Goal: Task Accomplishment & Management: Manage account settings

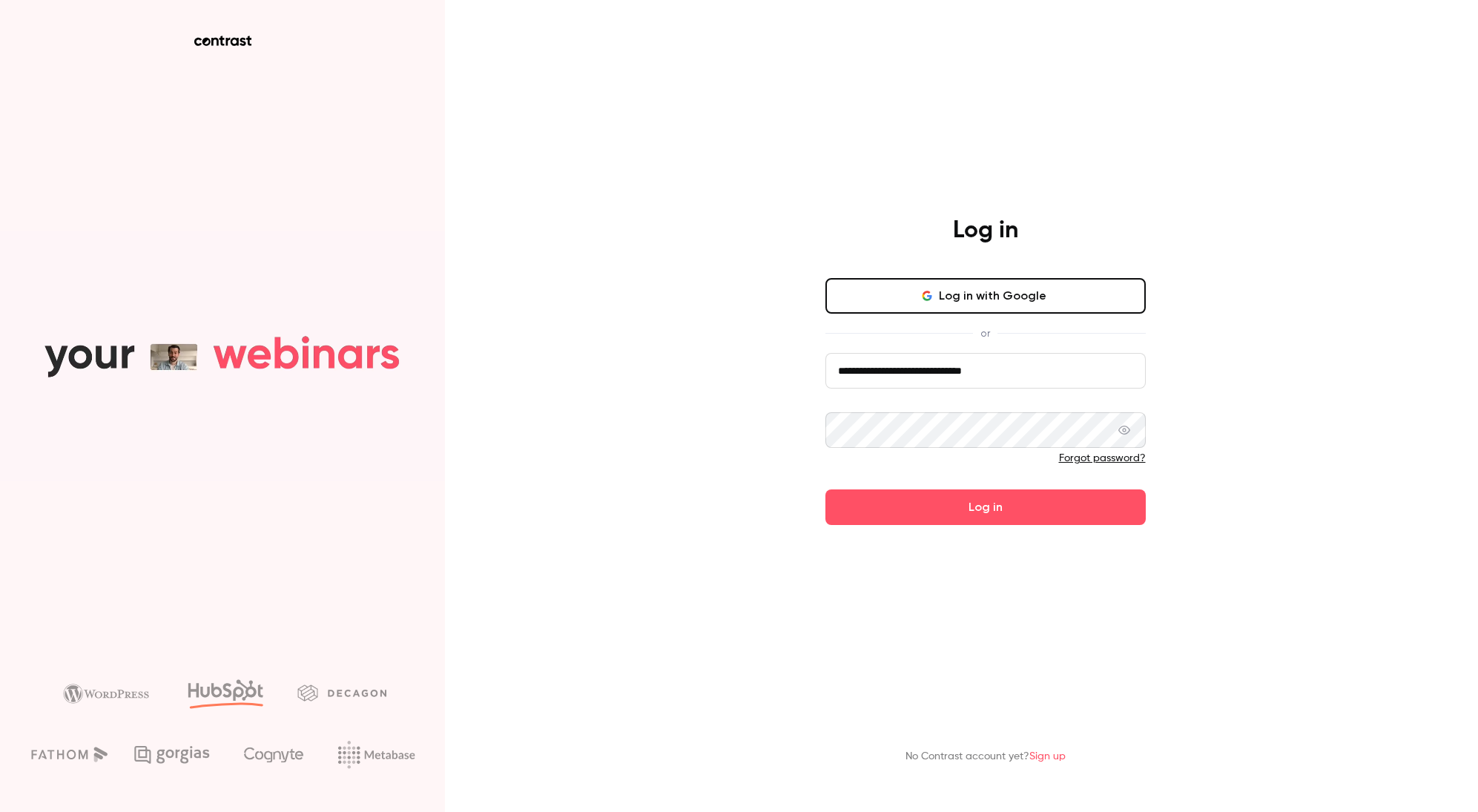
click at [980, 295] on button "Log in with Google" at bounding box center [985, 296] width 320 height 35
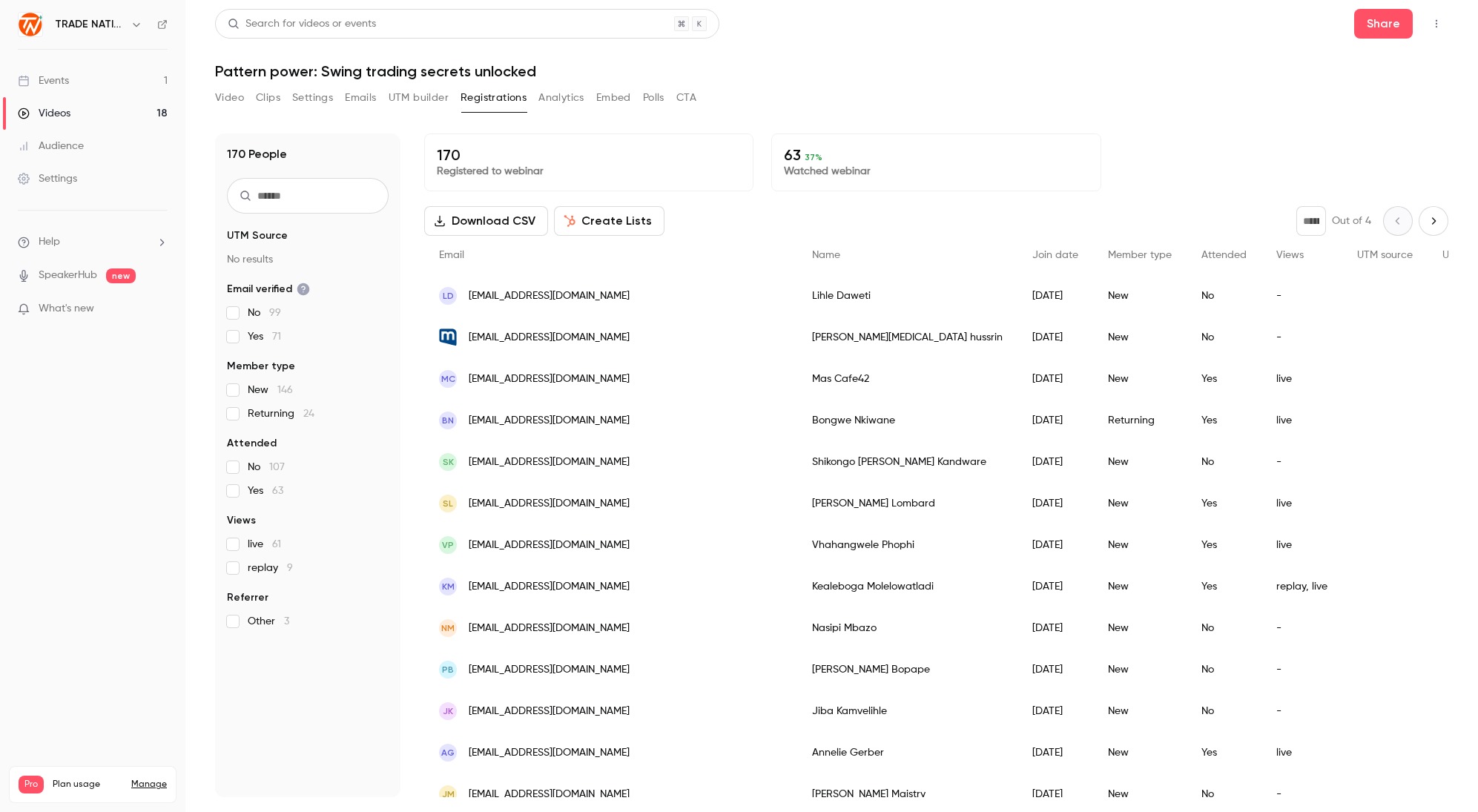
click at [95, 84] on link "Events 1" at bounding box center [93, 80] width 185 height 33
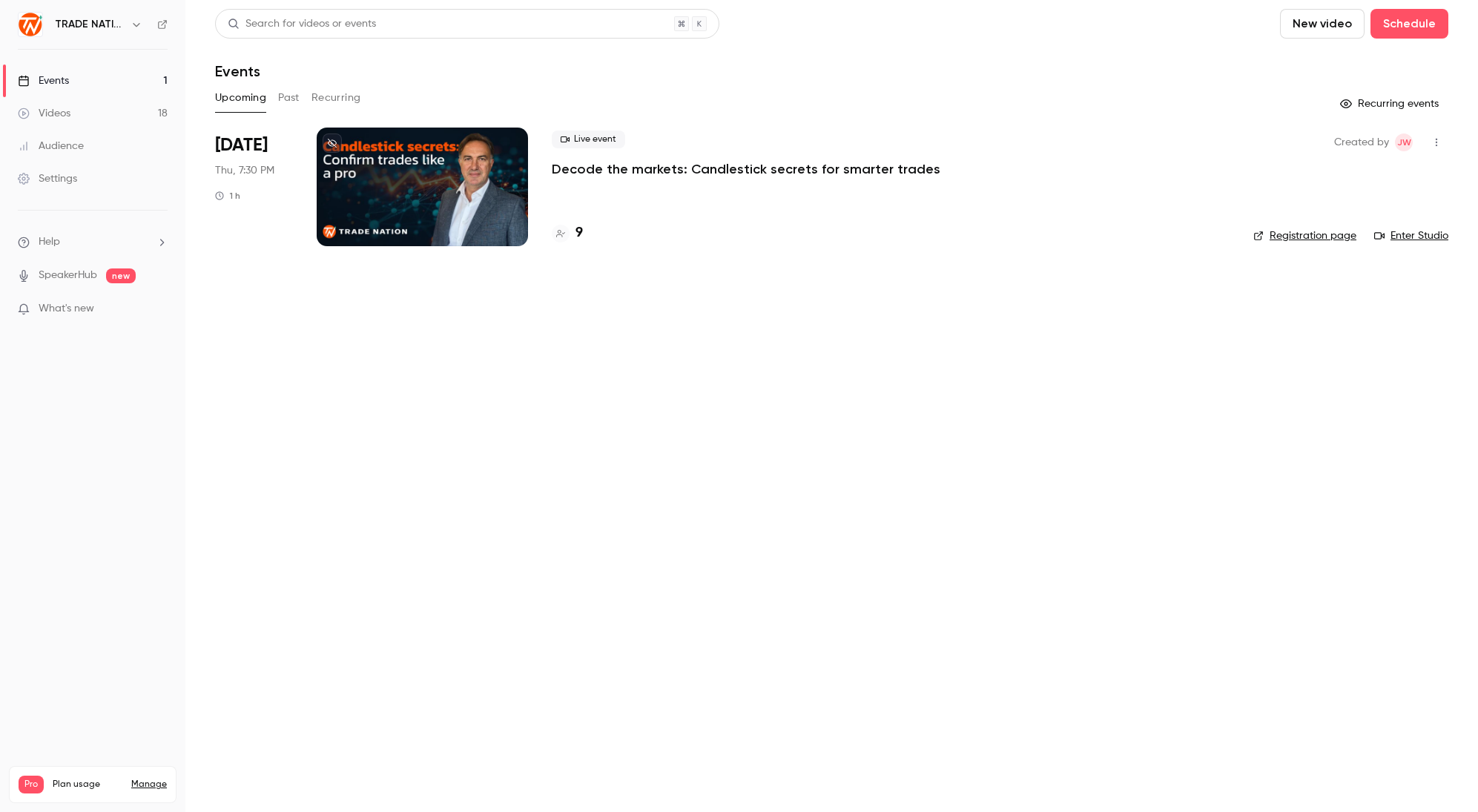
click at [618, 169] on p "Decode the markets: Candlestick secrets for smarter trades" at bounding box center [746, 169] width 388 height 18
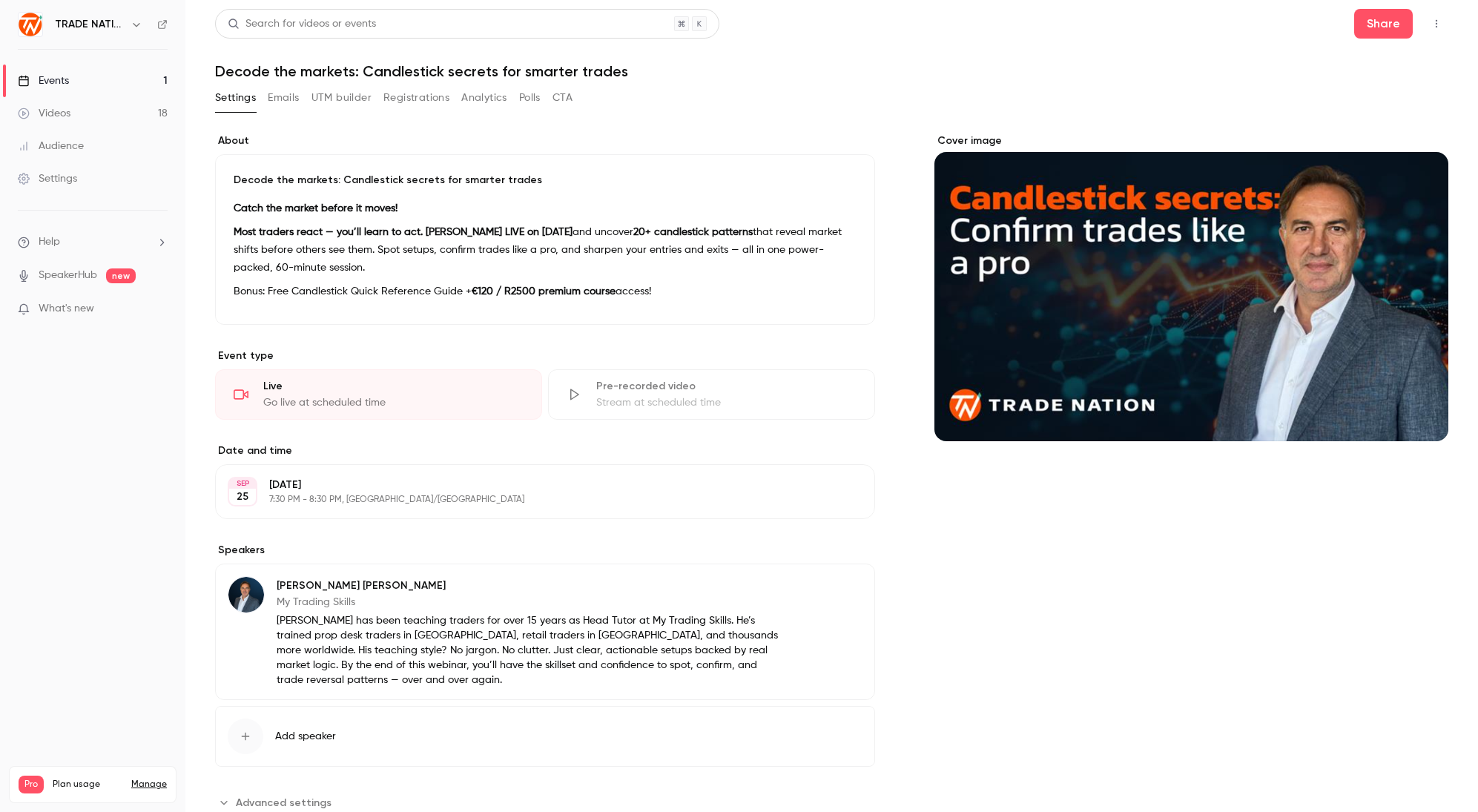
click at [394, 101] on button "Registrations" at bounding box center [416, 97] width 66 height 24
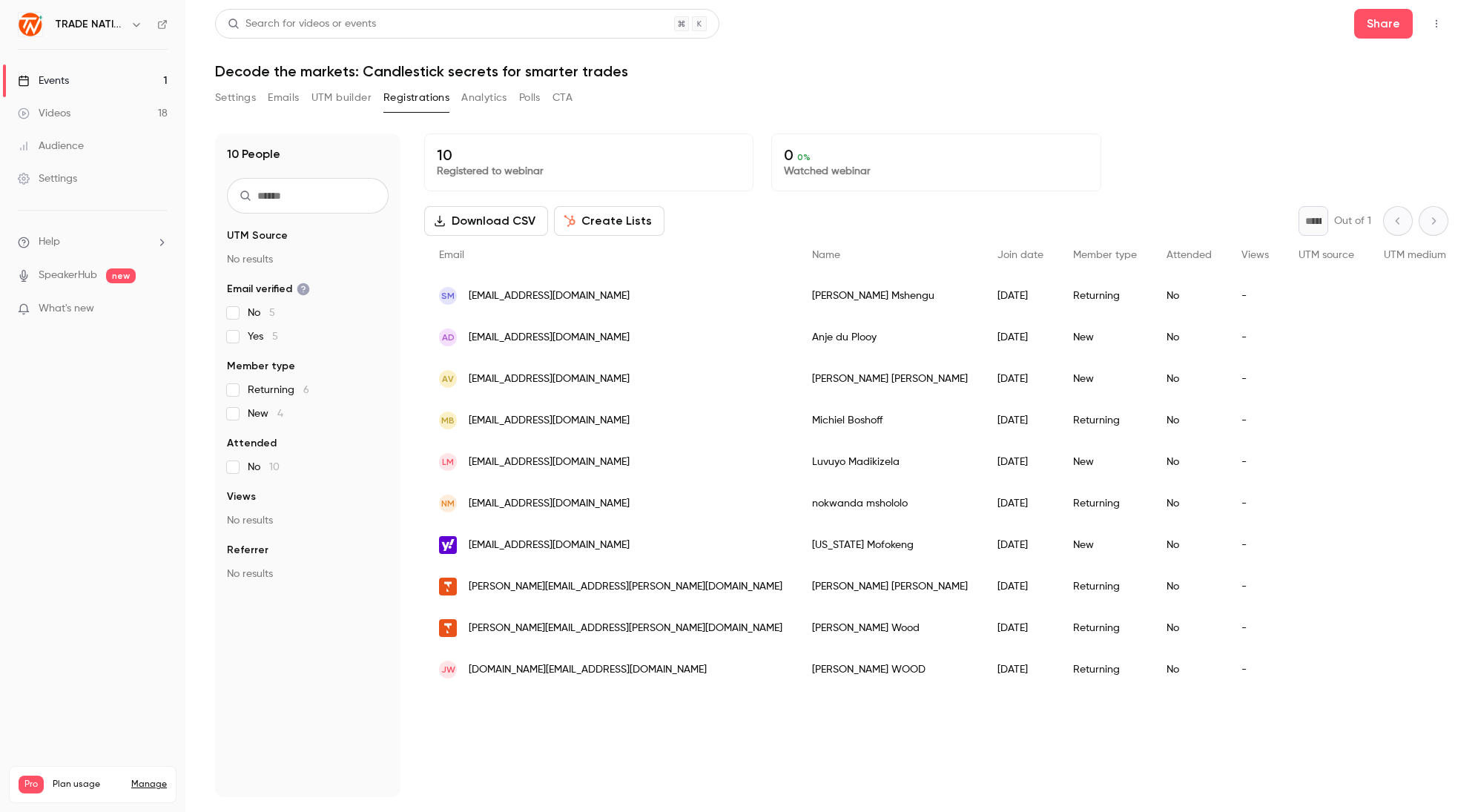
click at [535, 293] on span "[EMAIL_ADDRESS][DOMAIN_NAME]" at bounding box center [549, 296] width 161 height 15
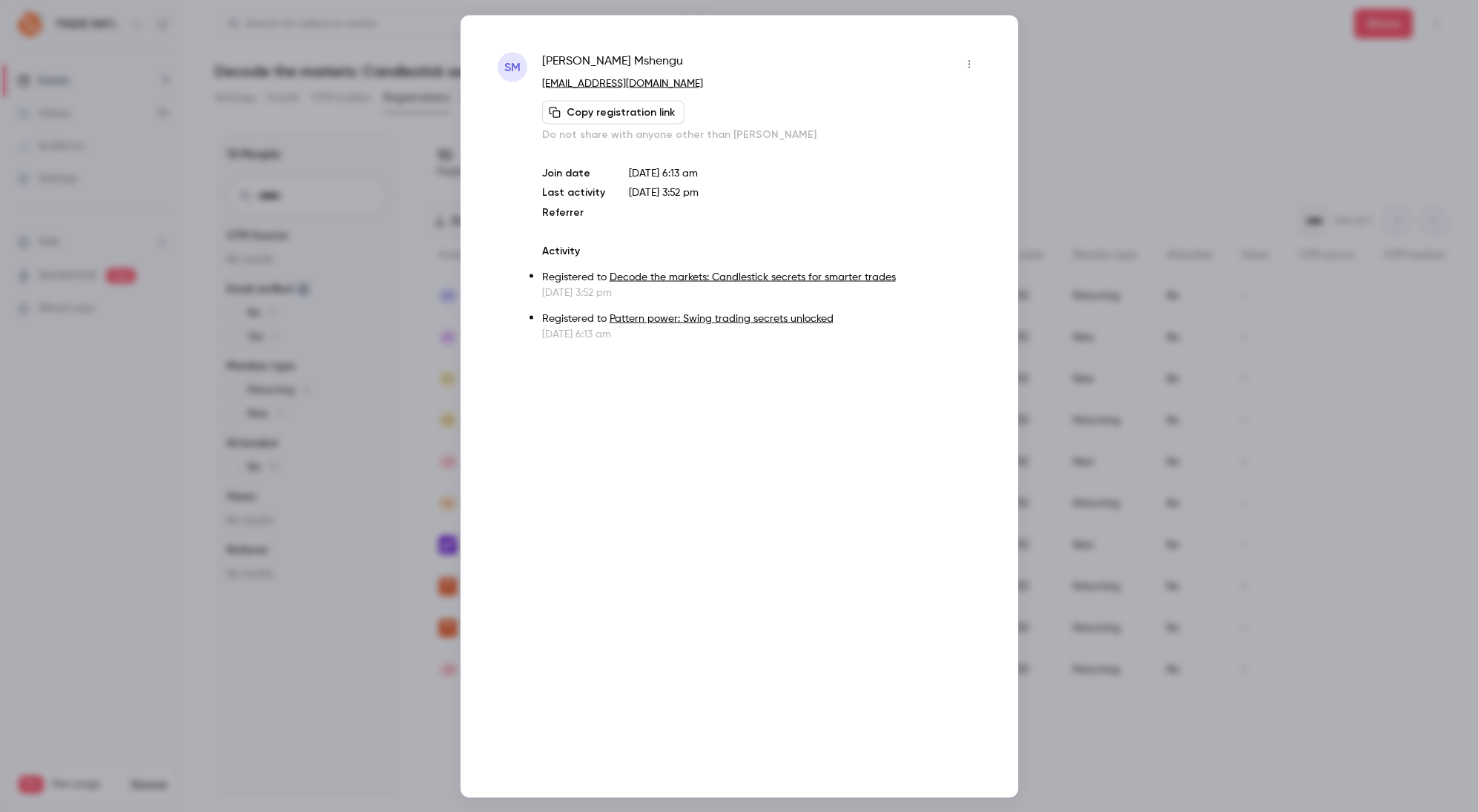
click at [1120, 410] on div at bounding box center [739, 406] width 1478 height 812
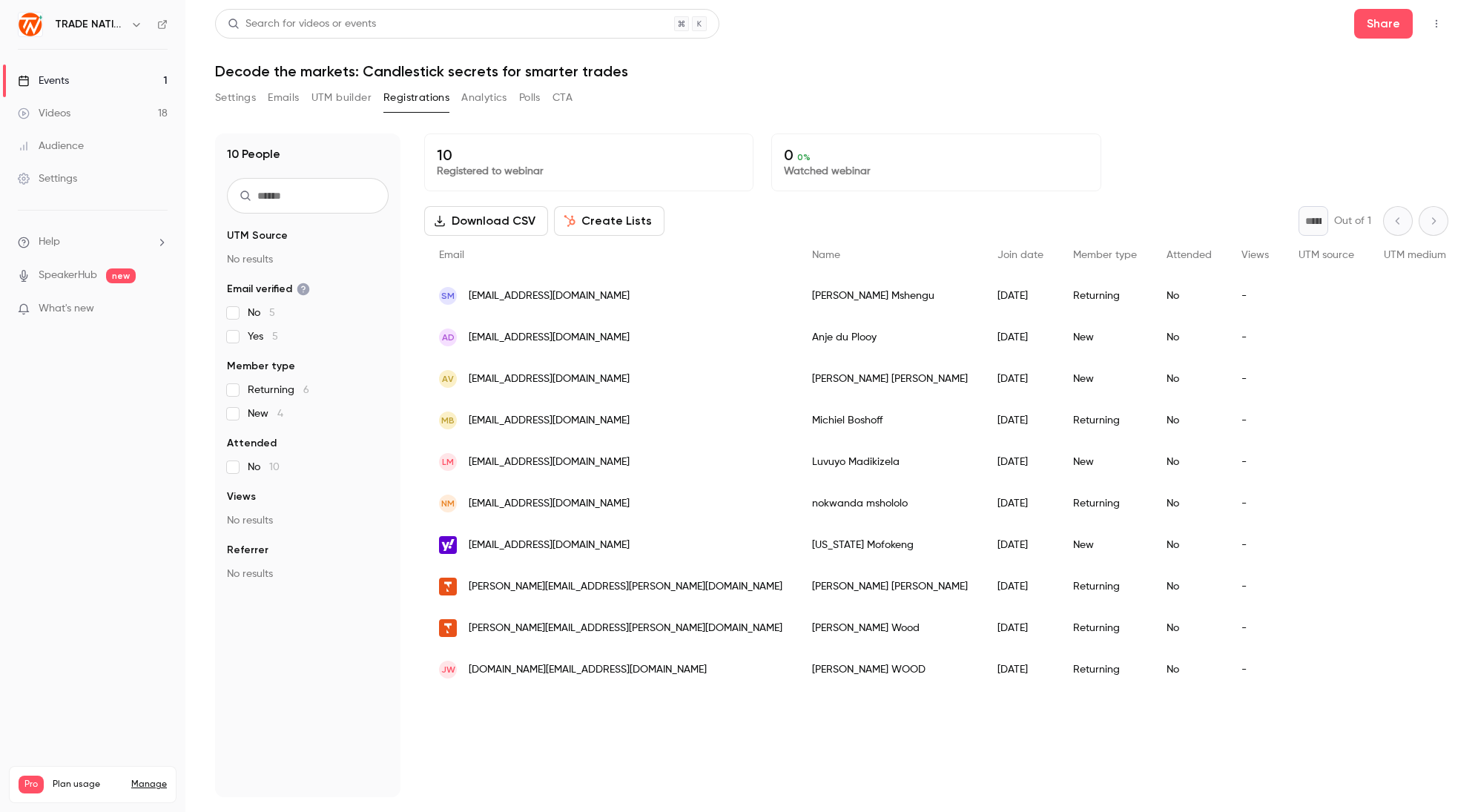
click at [516, 417] on span "[EMAIL_ADDRESS][DOMAIN_NAME]" at bounding box center [549, 421] width 161 height 15
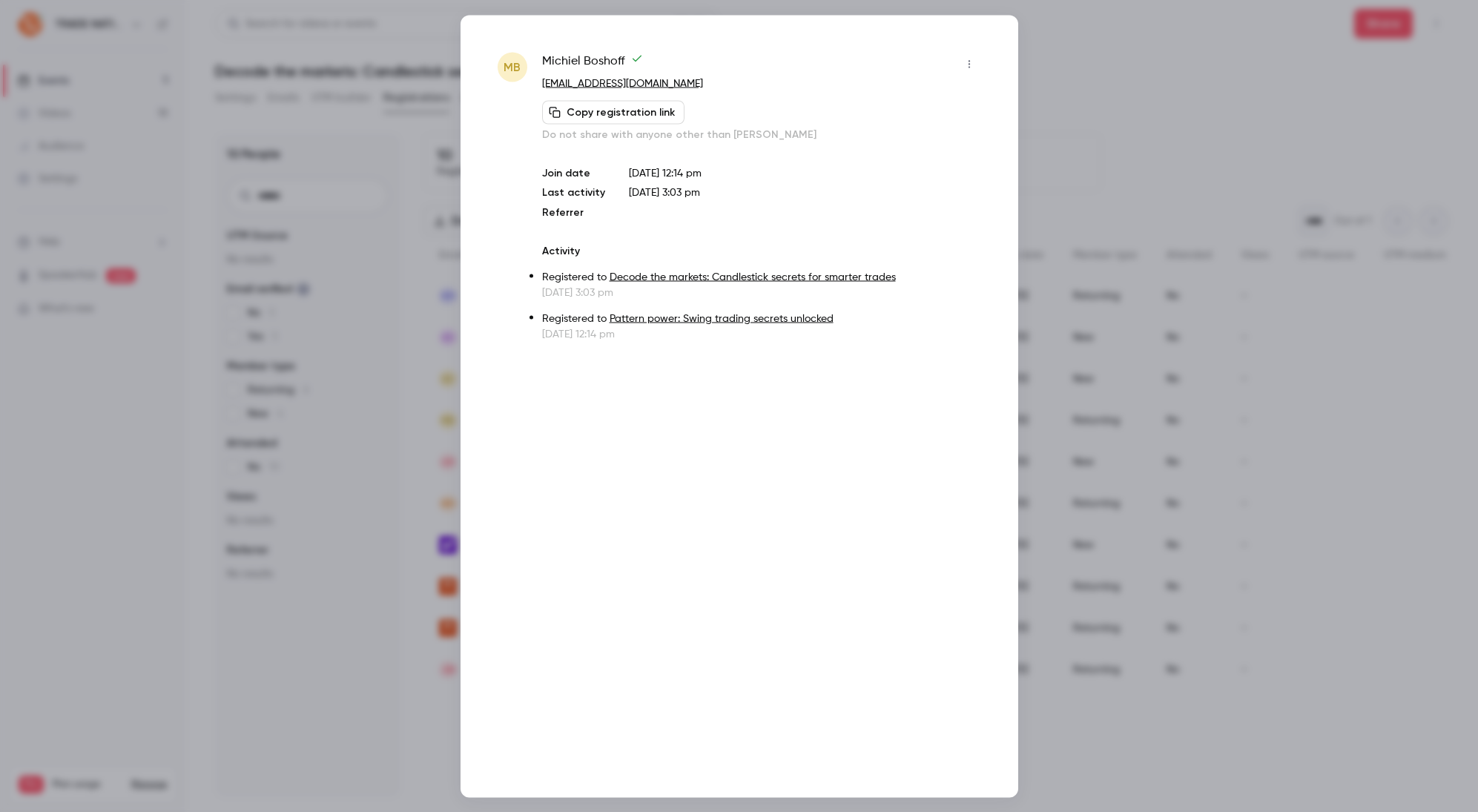
click at [1142, 474] on div at bounding box center [739, 406] width 1478 height 812
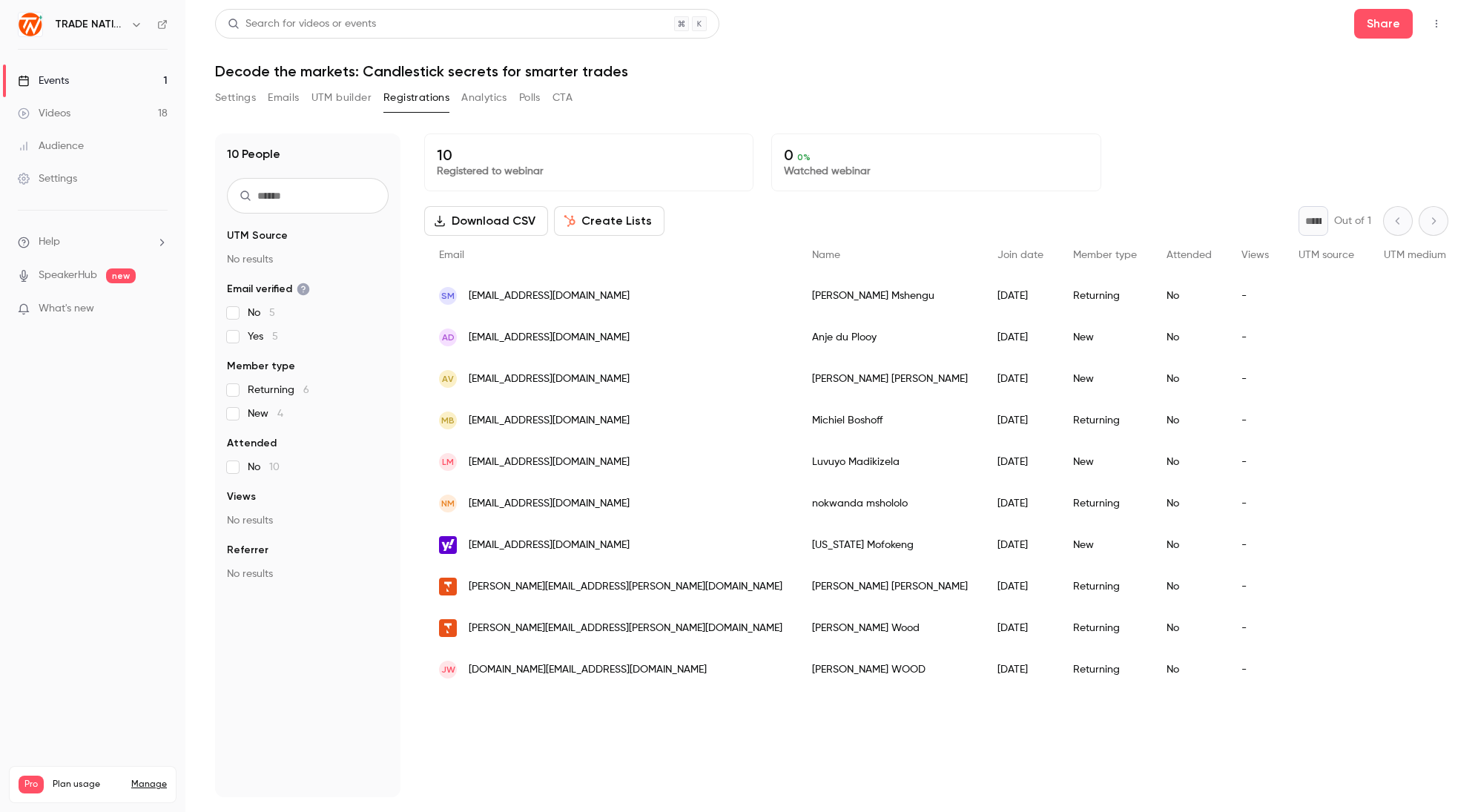
click at [529, 502] on span "[EMAIL_ADDRESS][DOMAIN_NAME]" at bounding box center [549, 503] width 161 height 15
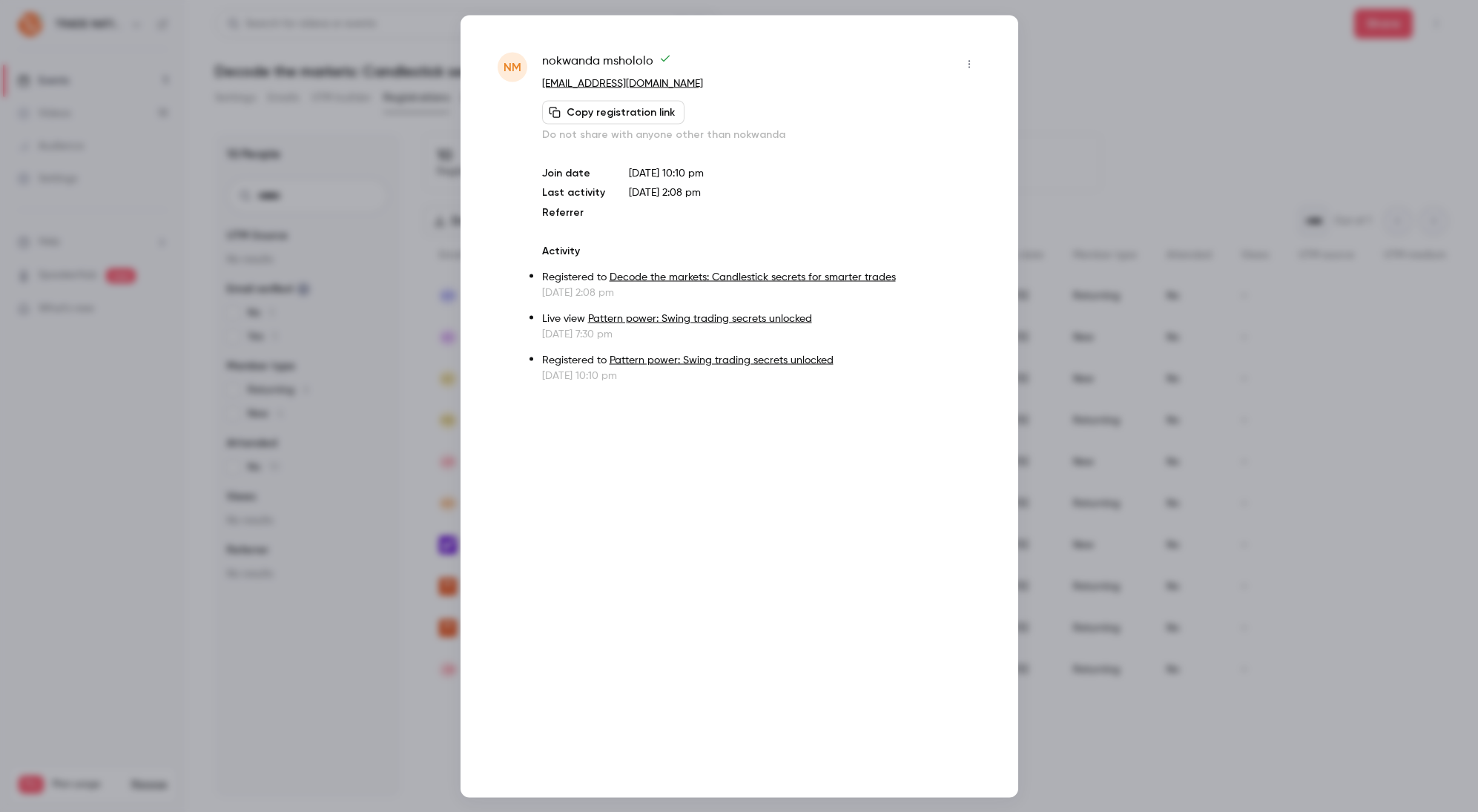
click at [1090, 431] on div at bounding box center [739, 406] width 1478 height 812
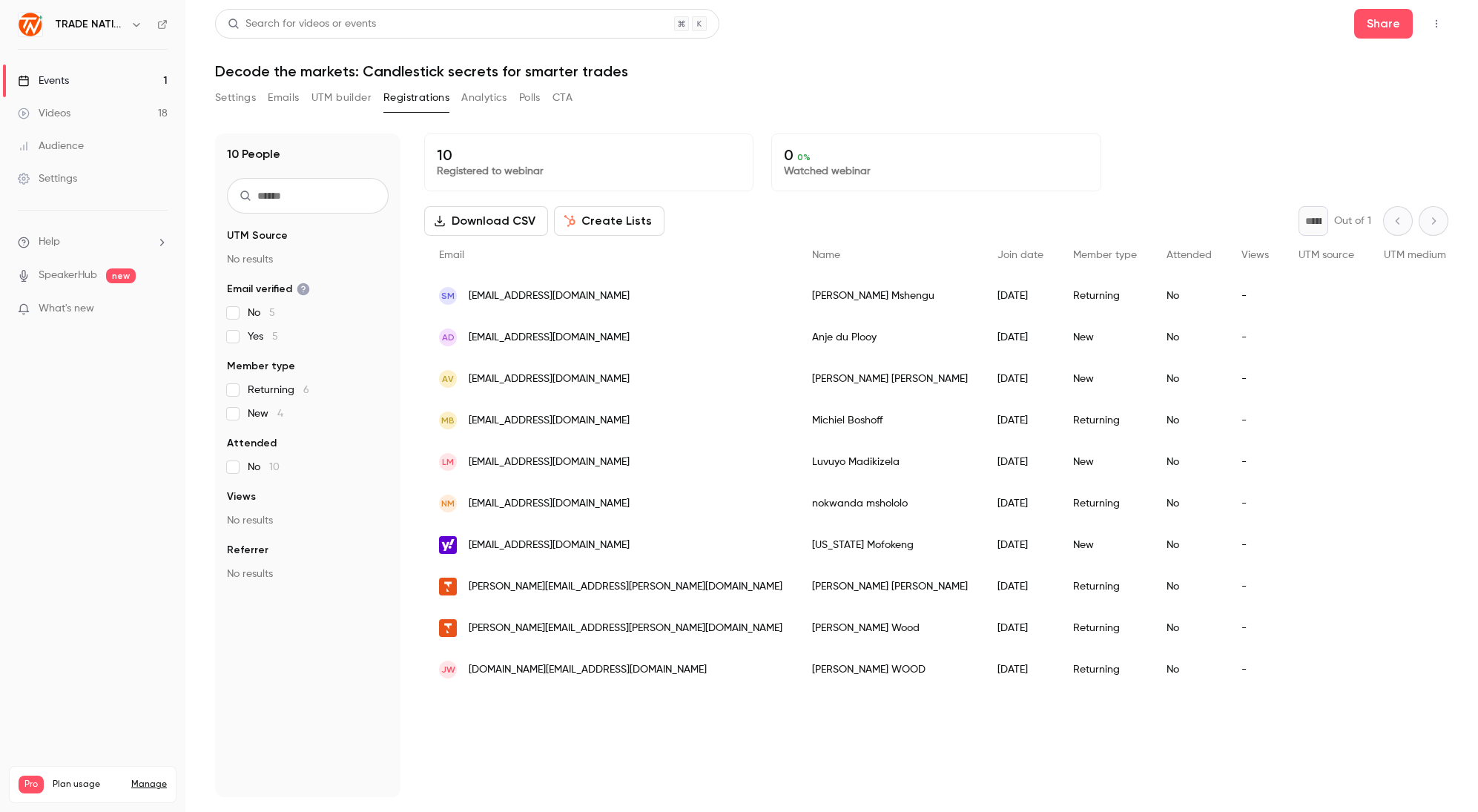
click at [536, 462] on span "[EMAIL_ADDRESS][DOMAIN_NAME]" at bounding box center [549, 462] width 161 height 15
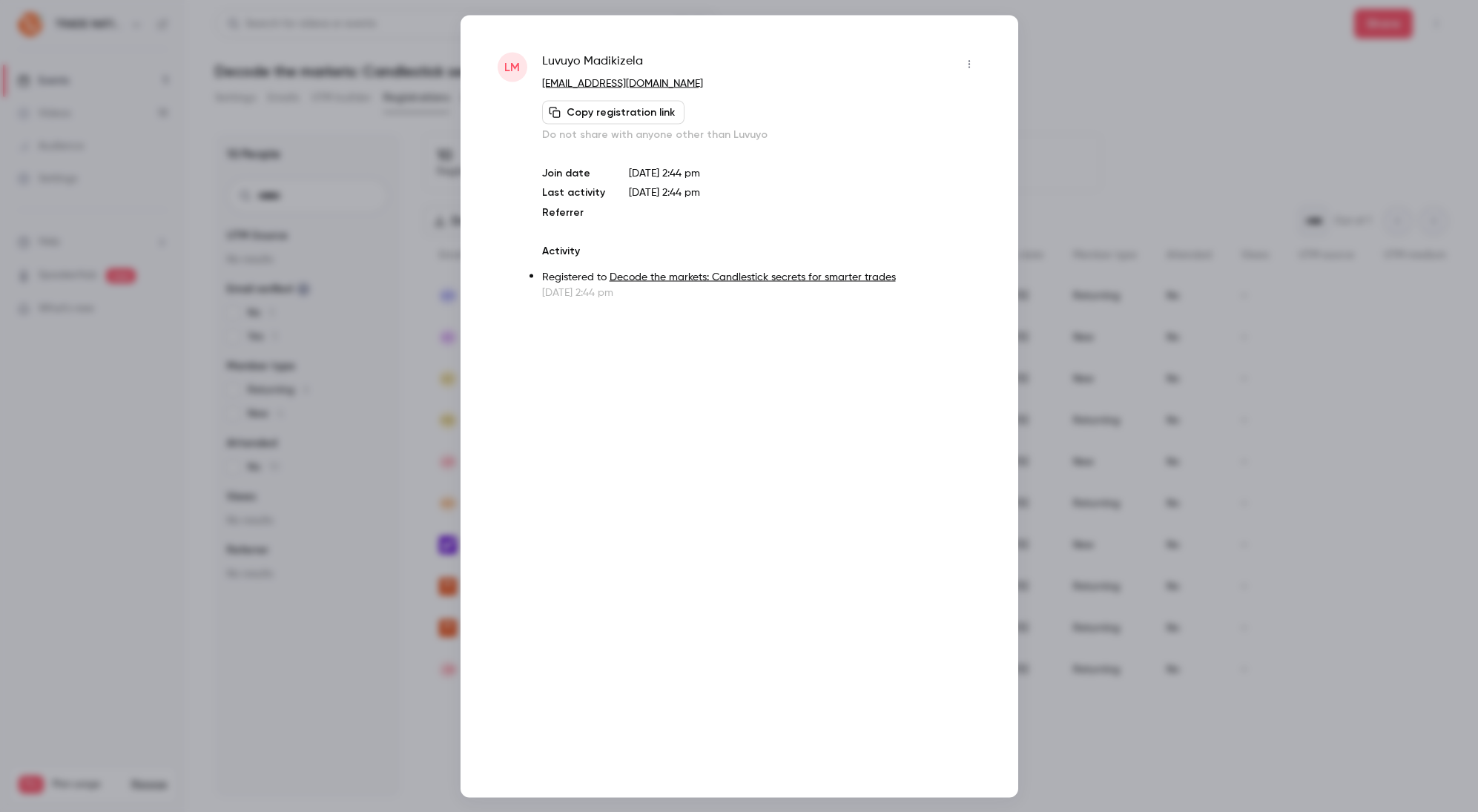
click at [1139, 398] on div at bounding box center [739, 406] width 1478 height 812
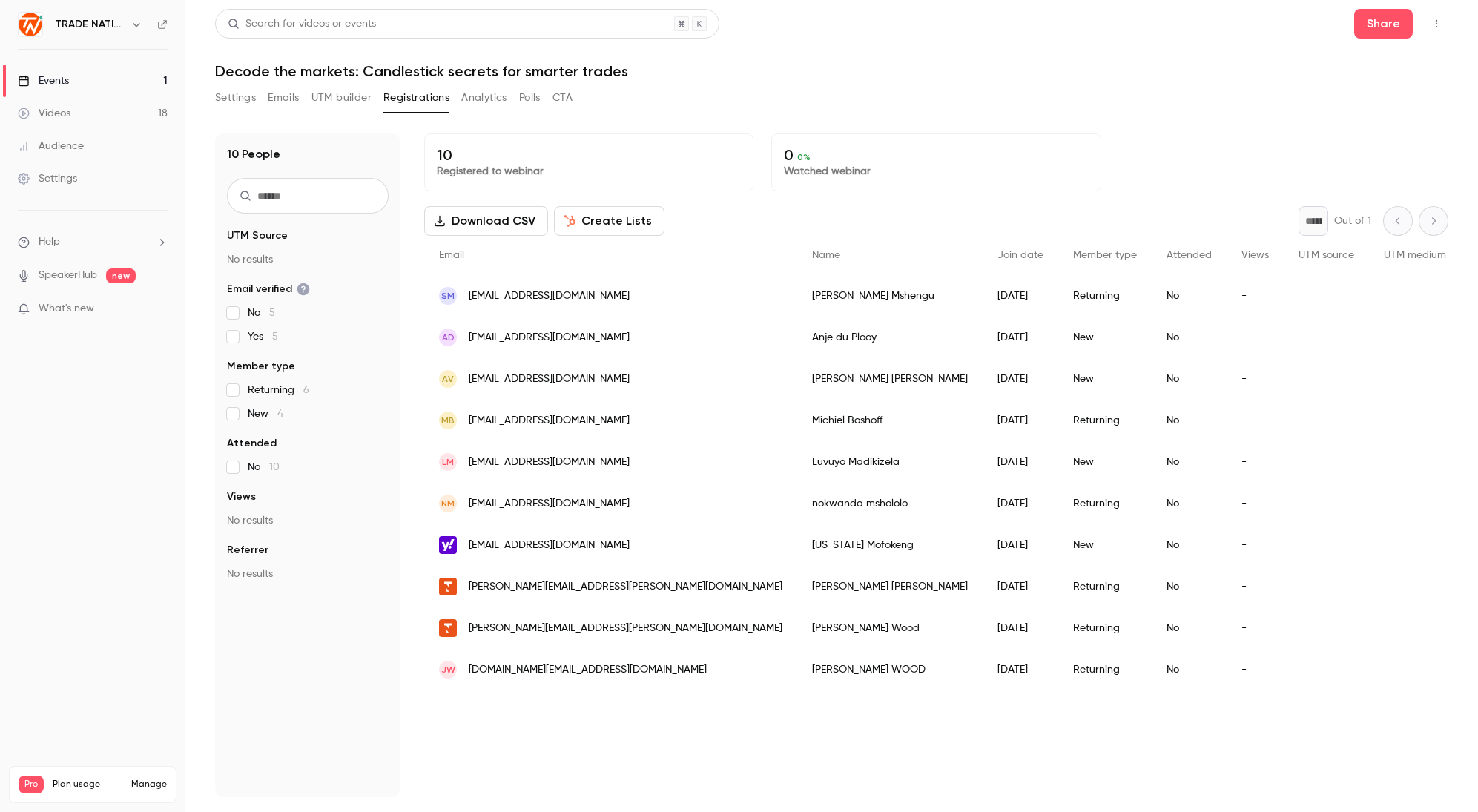
click at [521, 499] on span "[EMAIL_ADDRESS][DOMAIN_NAME]" at bounding box center [549, 503] width 161 height 15
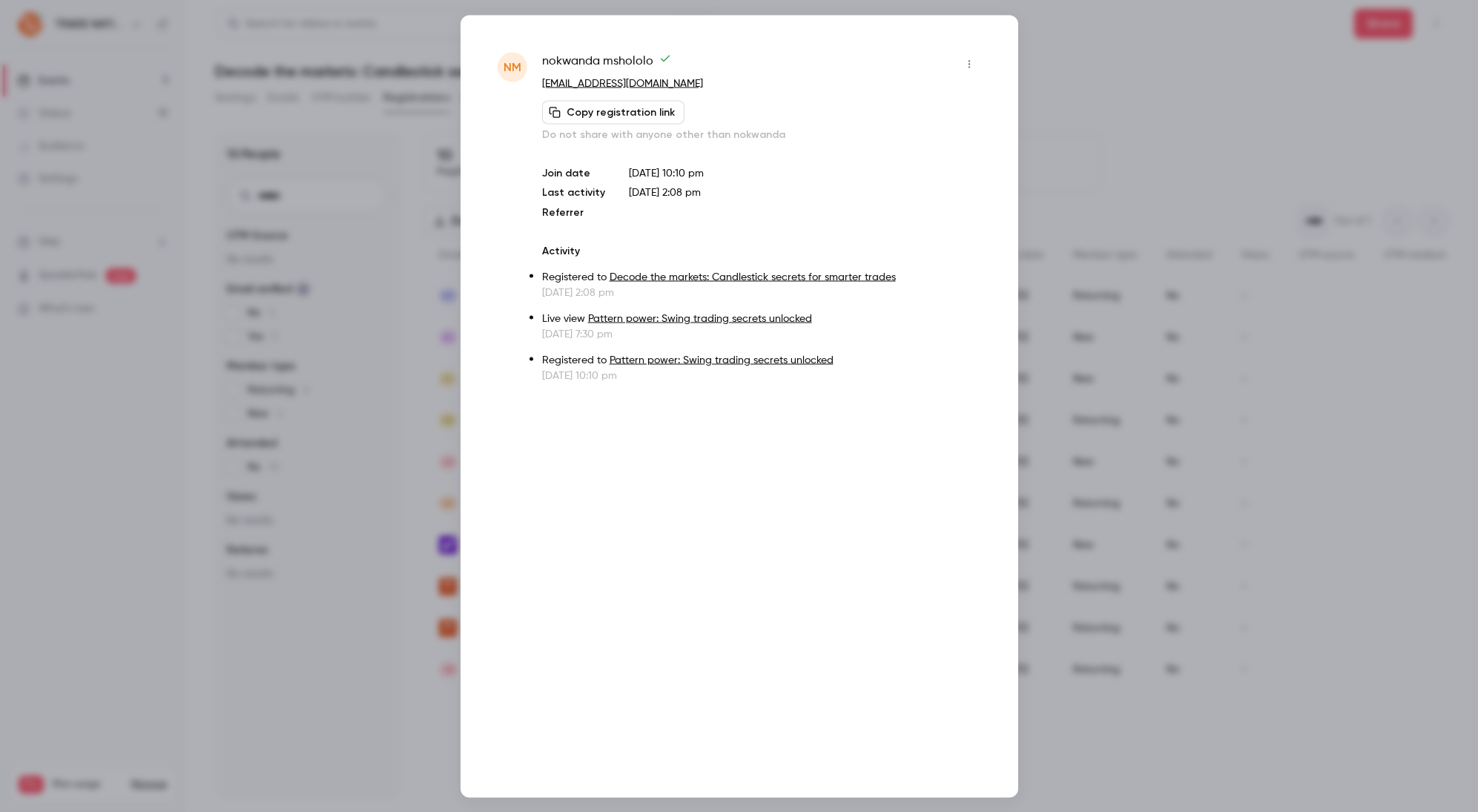
click at [1270, 414] on div at bounding box center [739, 406] width 1478 height 812
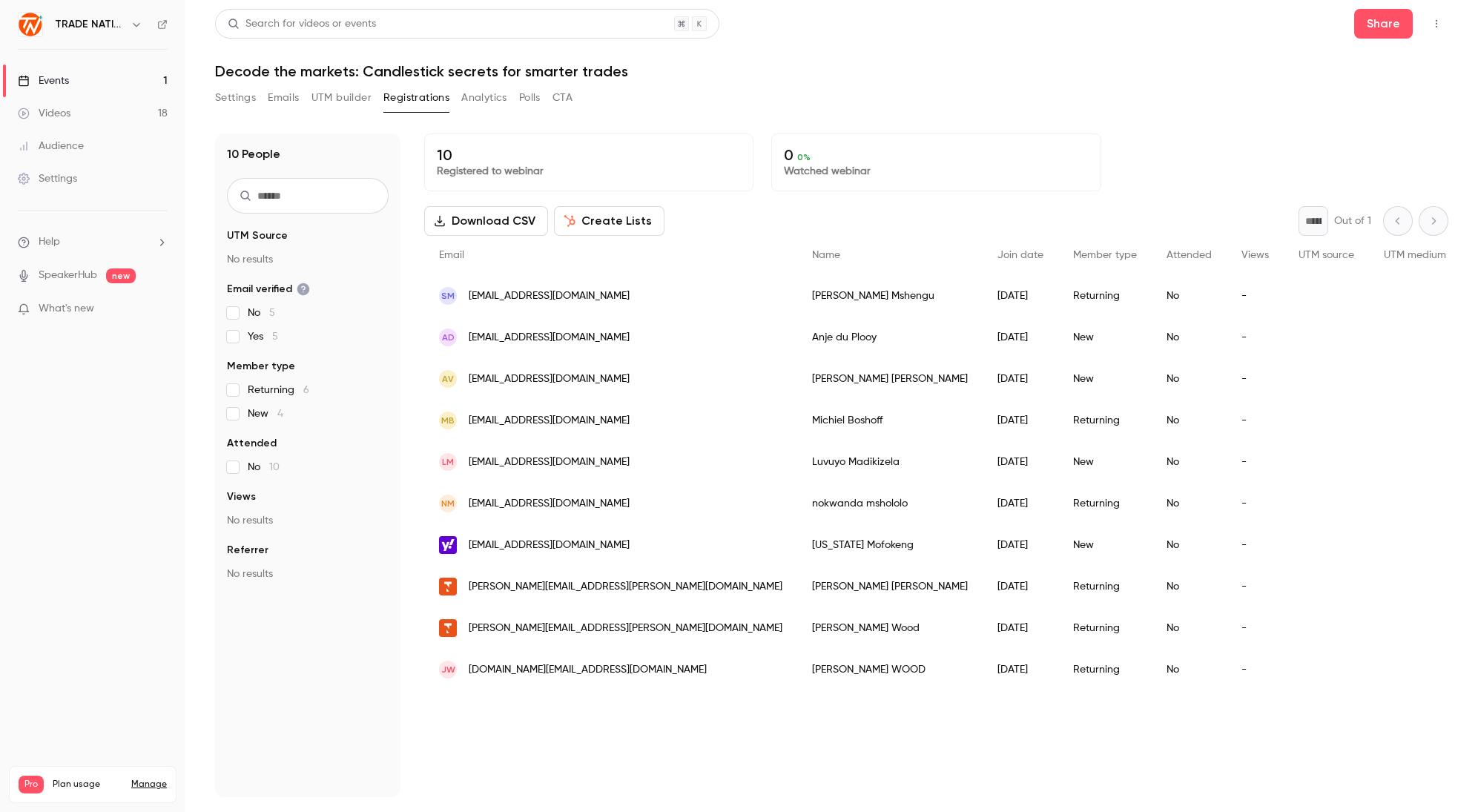
click at [510, 423] on span "[EMAIL_ADDRESS][DOMAIN_NAME]" at bounding box center [549, 421] width 161 height 15
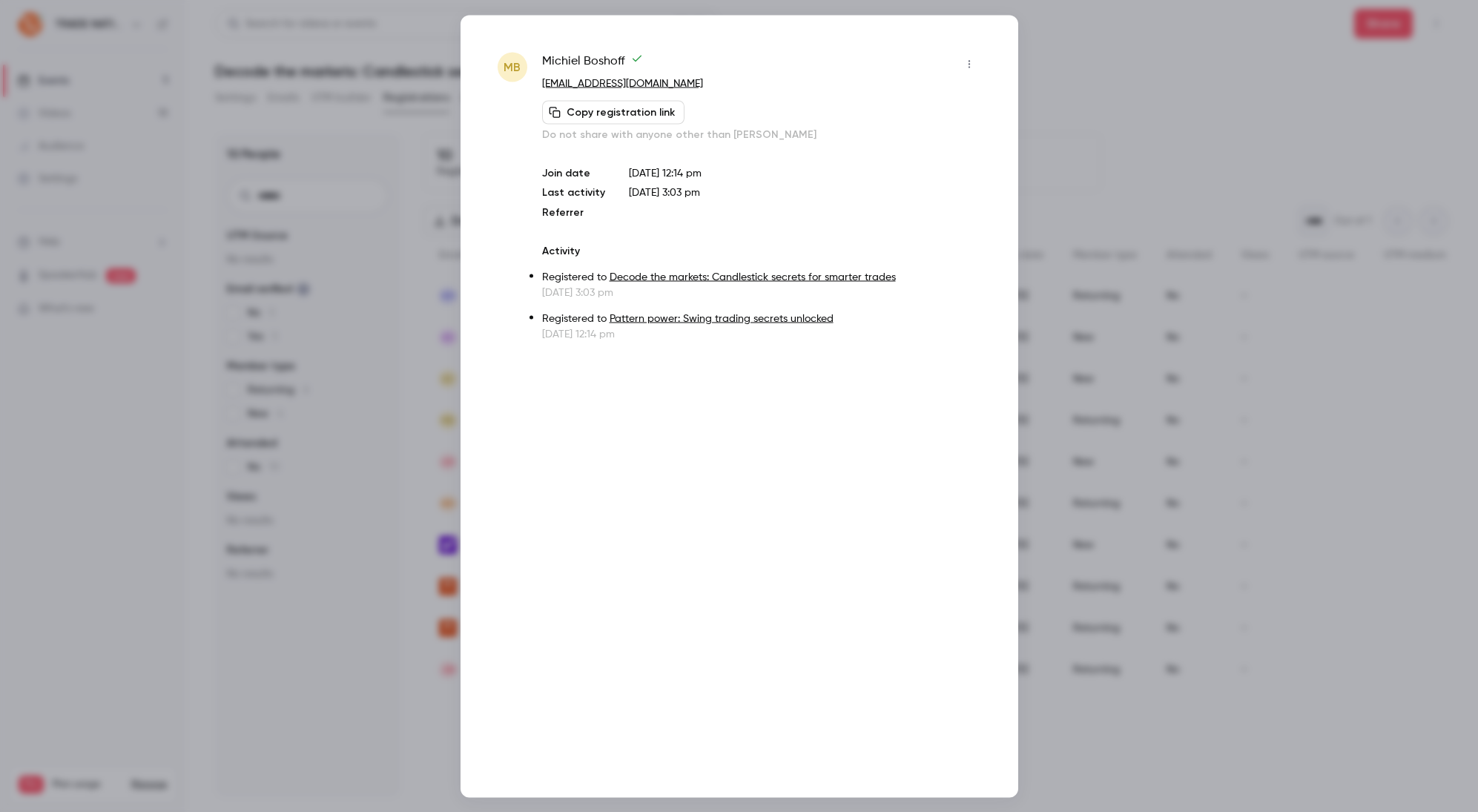
click at [1218, 357] on div at bounding box center [739, 406] width 1478 height 812
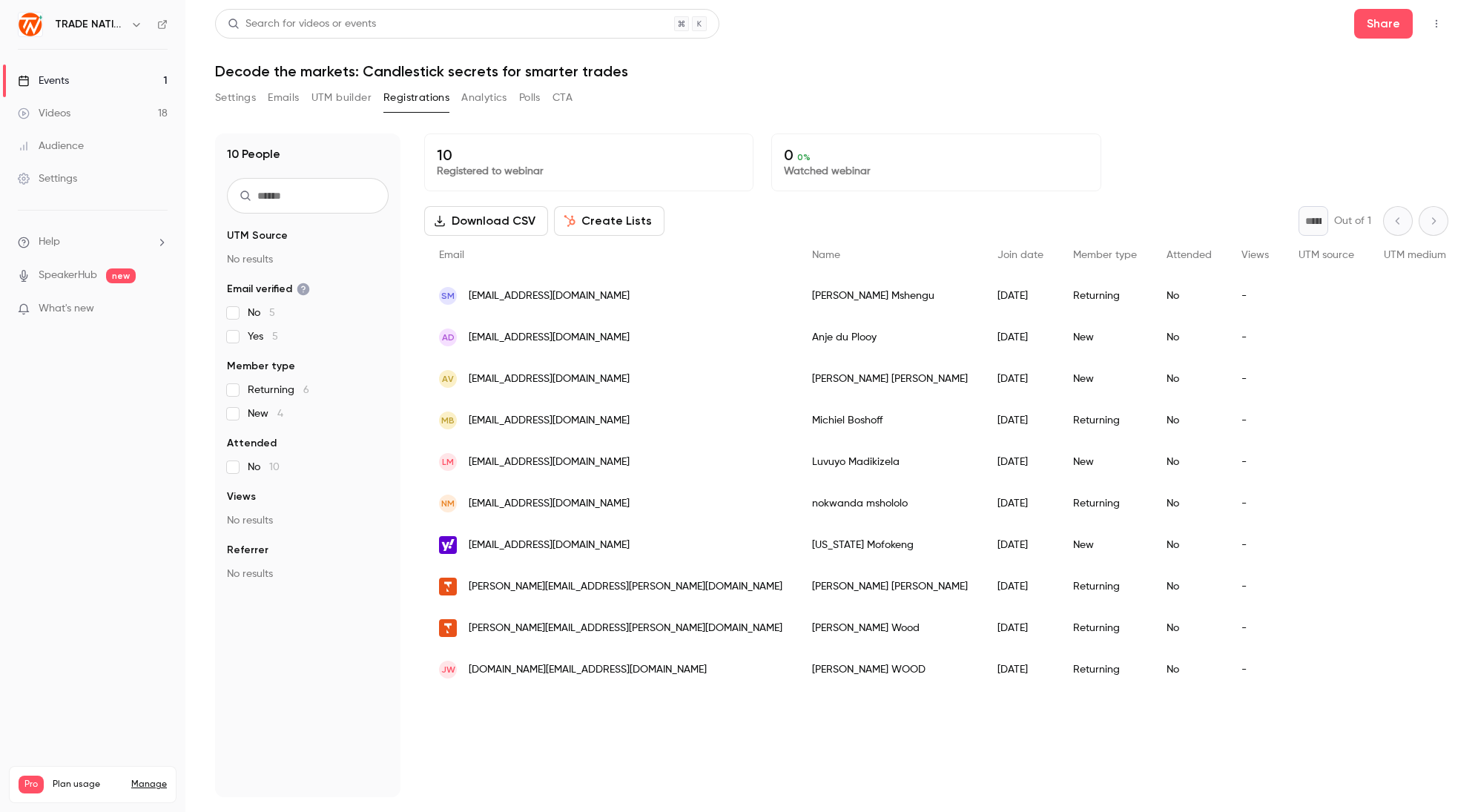
click at [533, 463] on span "[EMAIL_ADDRESS][DOMAIN_NAME]" at bounding box center [549, 462] width 161 height 15
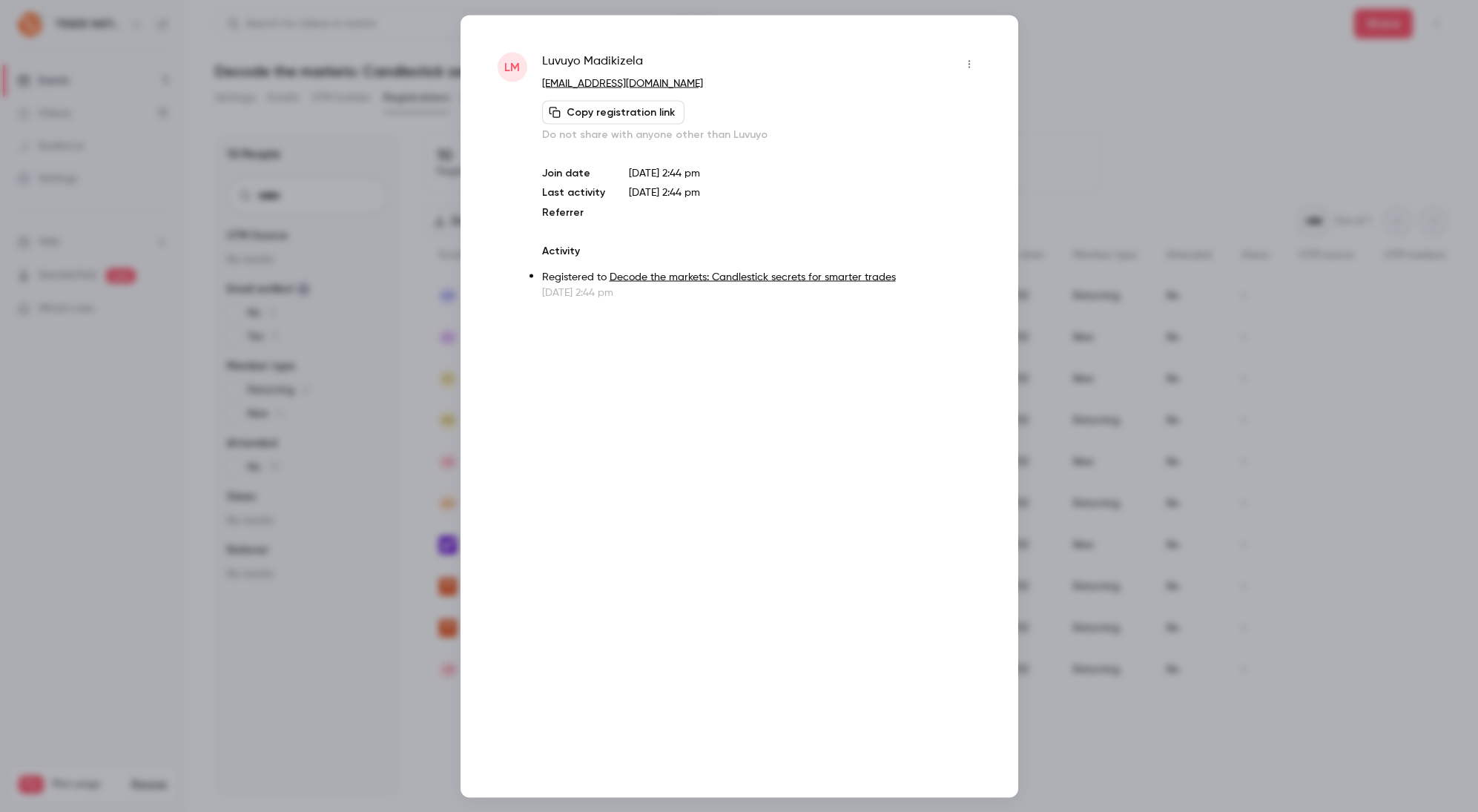
click at [1211, 398] on div at bounding box center [739, 406] width 1478 height 812
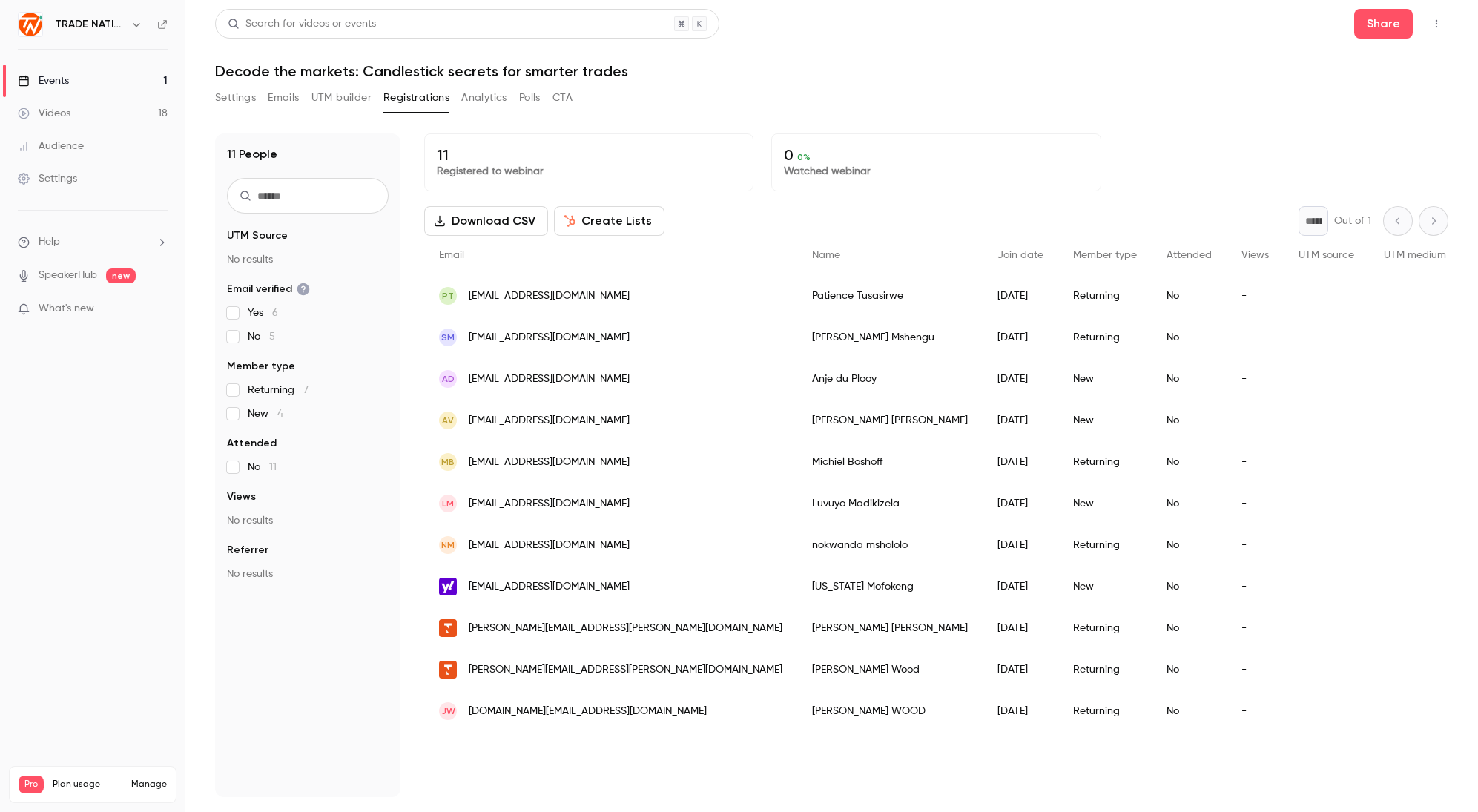
click at [531, 296] on span "[EMAIL_ADDRESS][DOMAIN_NAME]" at bounding box center [549, 296] width 161 height 15
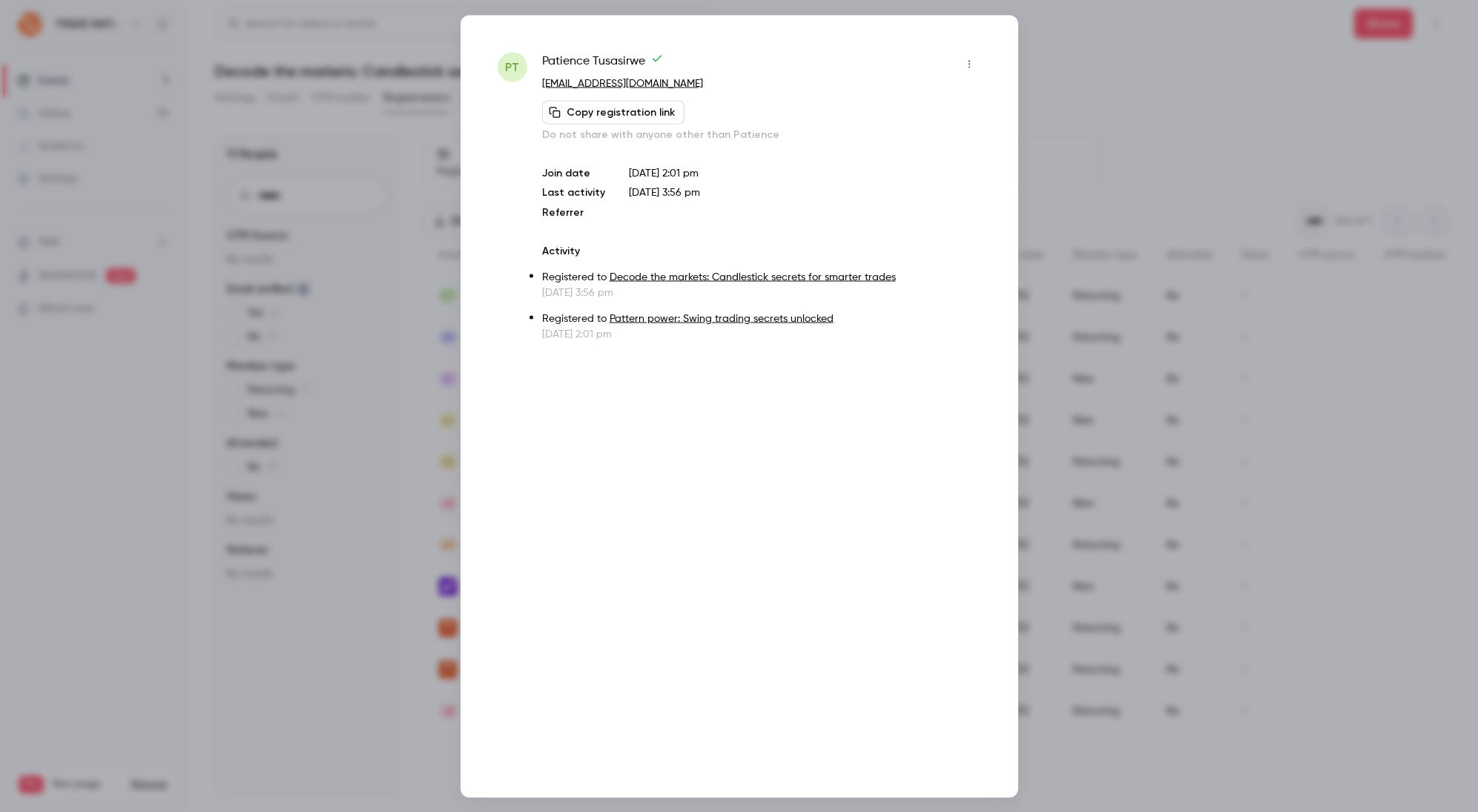
click at [1126, 398] on div at bounding box center [739, 406] width 1478 height 812
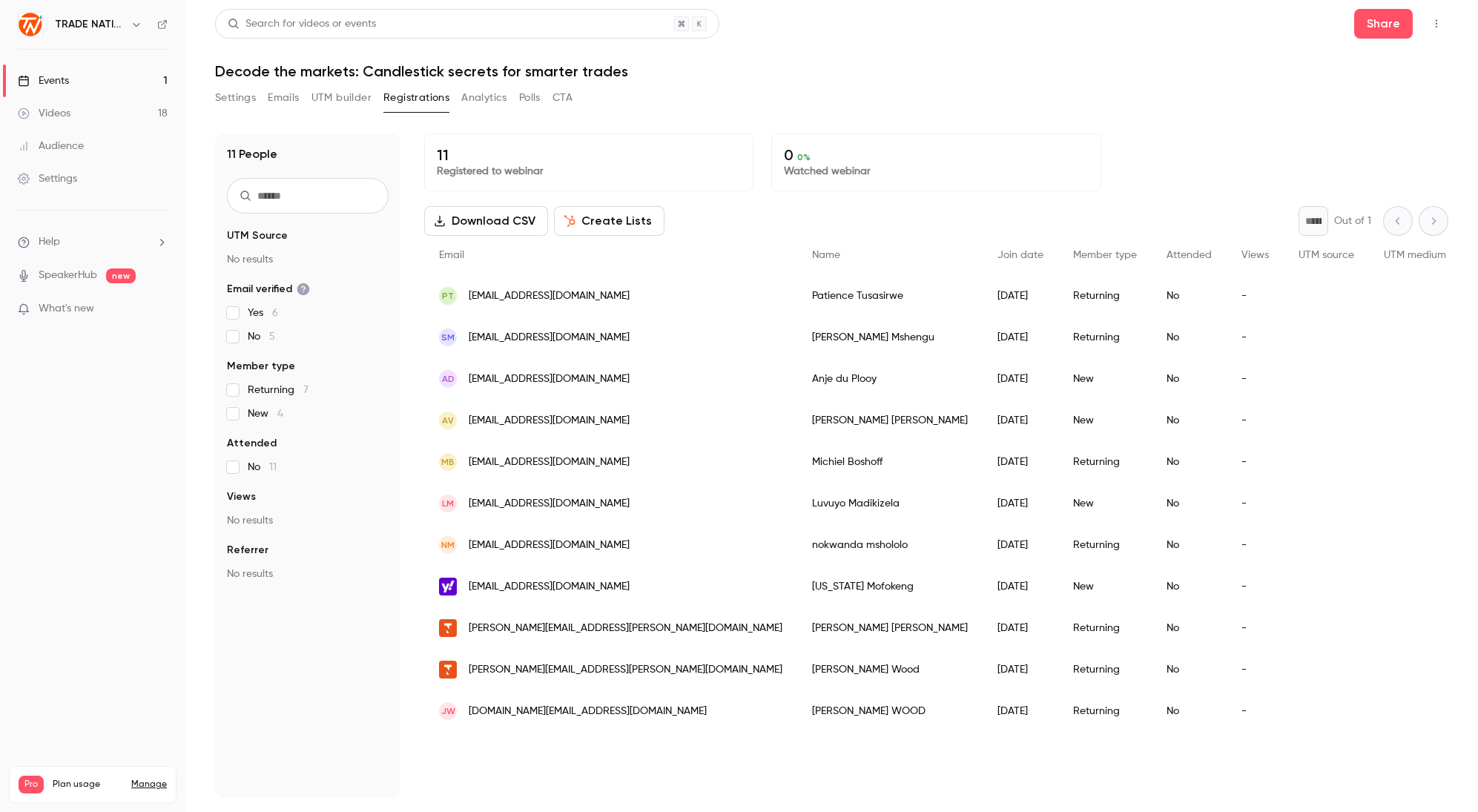
click at [65, 83] on div "Events" at bounding box center [43, 80] width 51 height 15
